Goal: Book appointment/travel/reservation

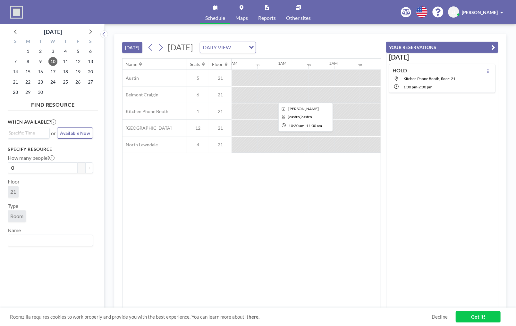
scroll to position [0, 513]
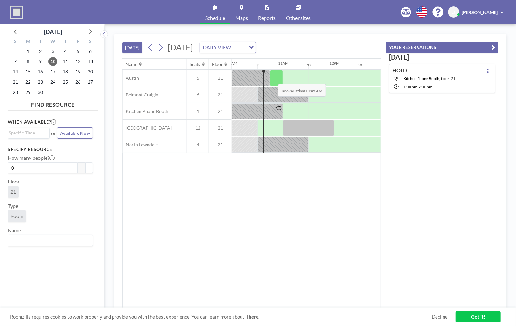
click at [273, 78] on div at bounding box center [276, 78] width 13 height 16
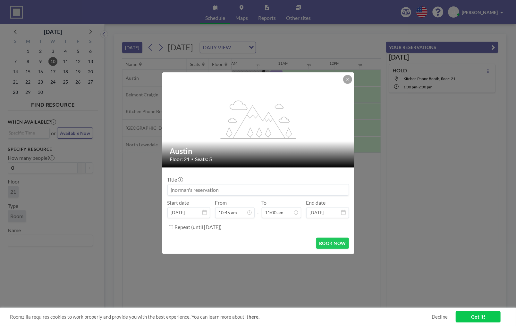
click at [188, 186] on input at bounding box center [258, 190] width 181 height 11
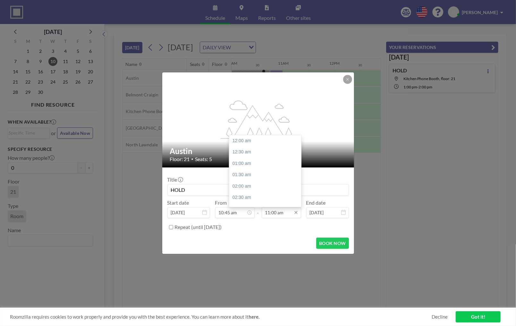
scroll to position [251, 0]
type input "HOLD"
click at [280, 215] on input "11:00 am" at bounding box center [280, 212] width 39 height 11
click at [243, 155] on div "11:30 am" at bounding box center [266, 152] width 75 height 12
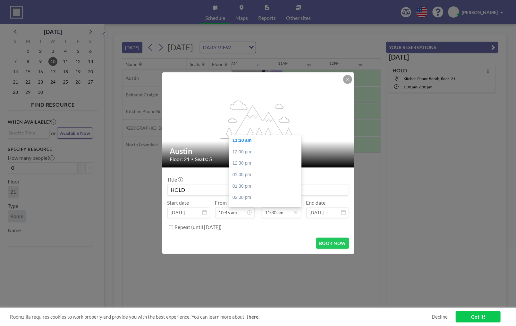
click at [280, 211] on input "11:30 am" at bounding box center [280, 212] width 39 height 11
click at [243, 152] on div "12:00 pm" at bounding box center [266, 152] width 75 height 12
type input "12:00 pm"
click at [227, 210] on input "10:45 am" at bounding box center [234, 212] width 39 height 11
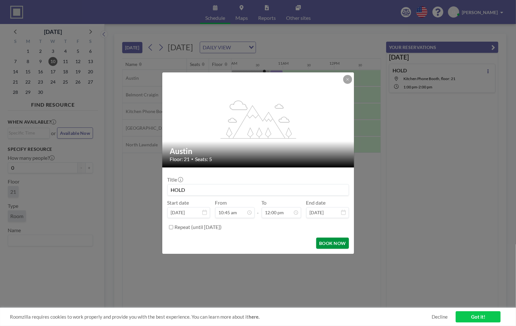
click at [327, 243] on button "BOOK NOW" at bounding box center [332, 243] width 32 height 11
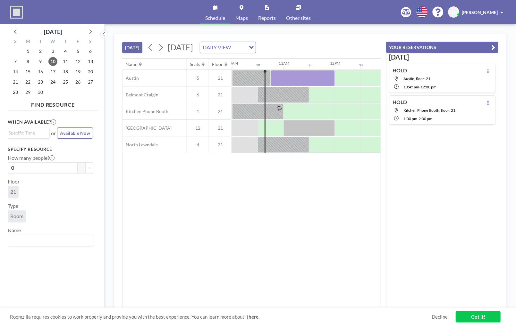
scroll to position [0, 513]
